Goal: Navigation & Orientation: Find specific page/section

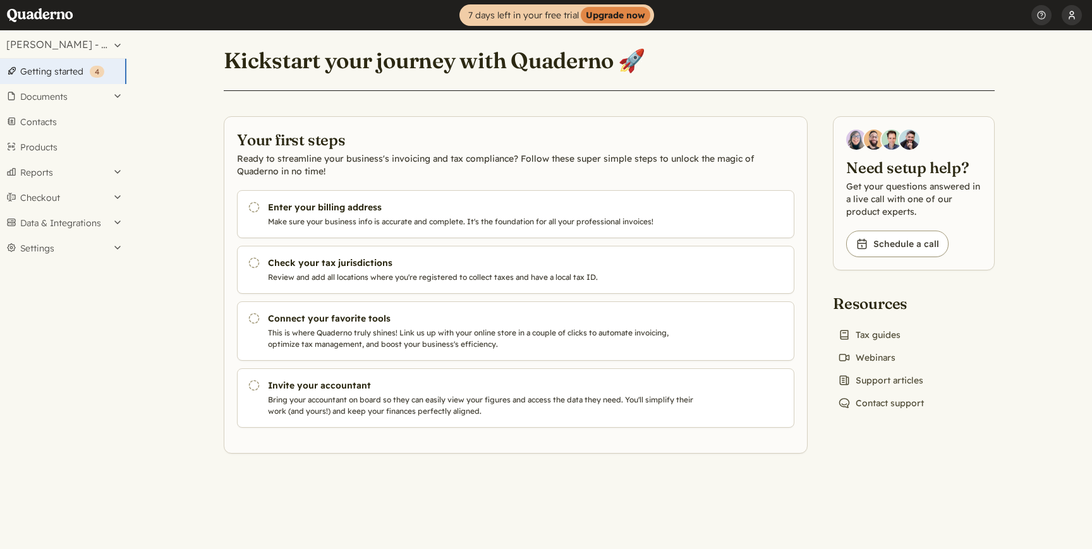
click at [1065, 21] on button "user_a78fe60b" at bounding box center [1072, 15] width 20 height 30
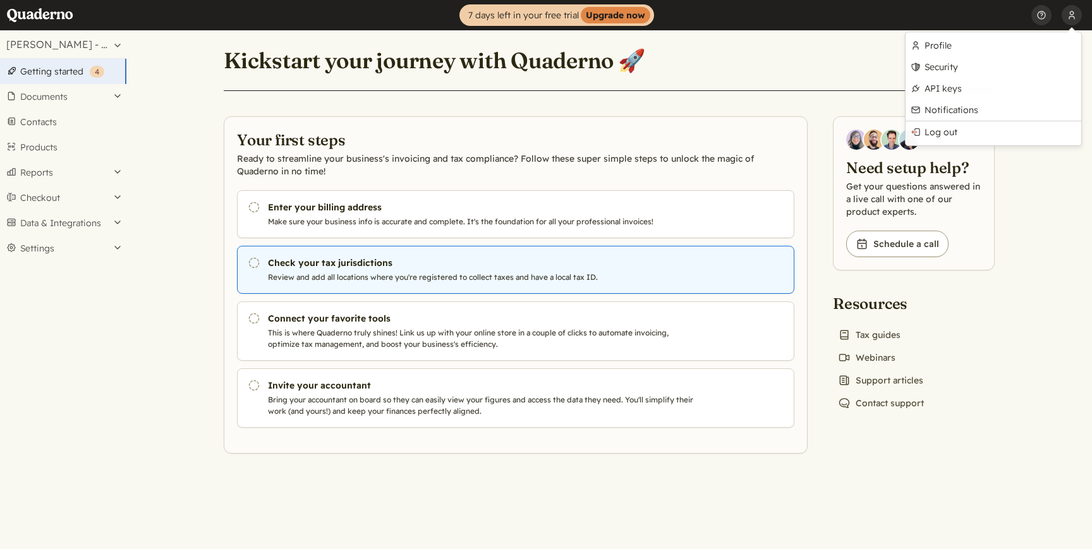
click at [308, 268] on h3 "Check your tax jurisdictions" at bounding box center [483, 263] width 431 height 13
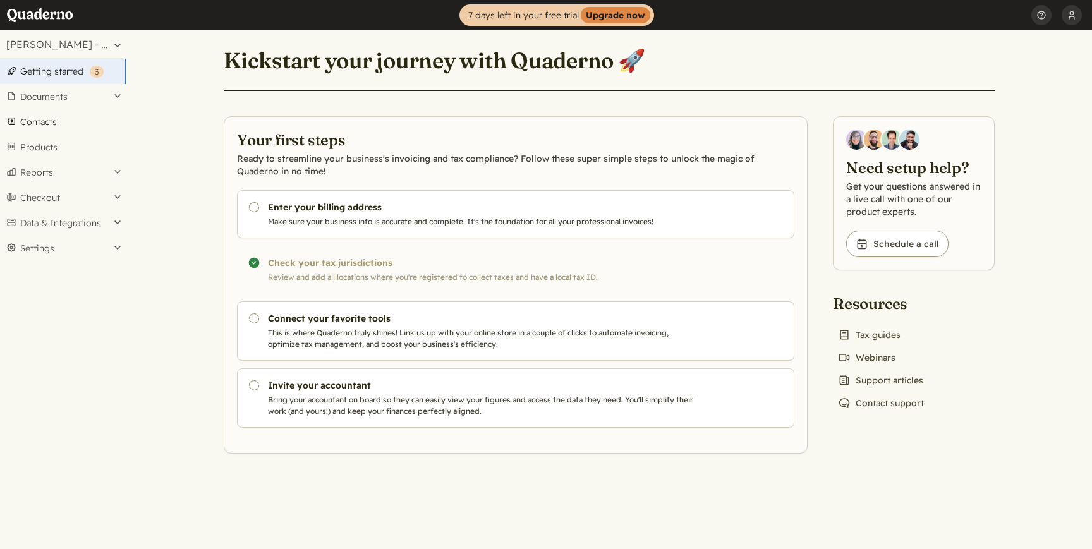
click at [43, 119] on link "Contacts" at bounding box center [63, 121] width 126 height 25
click at [895, 330] on link "Book icon Tax guides" at bounding box center [869, 335] width 73 height 18
click at [89, 125] on link "Contacts" at bounding box center [63, 121] width 126 height 25
